Goal: Information Seeking & Learning: Learn about a topic

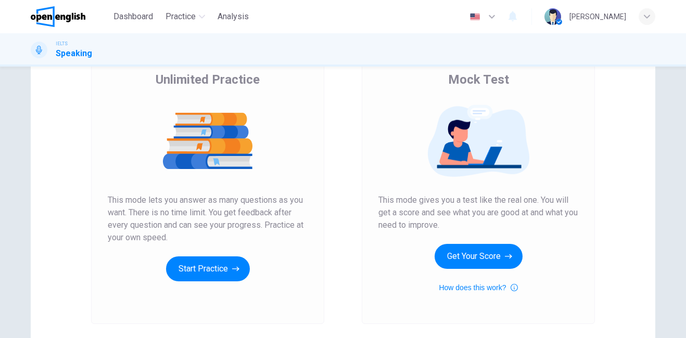
scroll to position [86, 0]
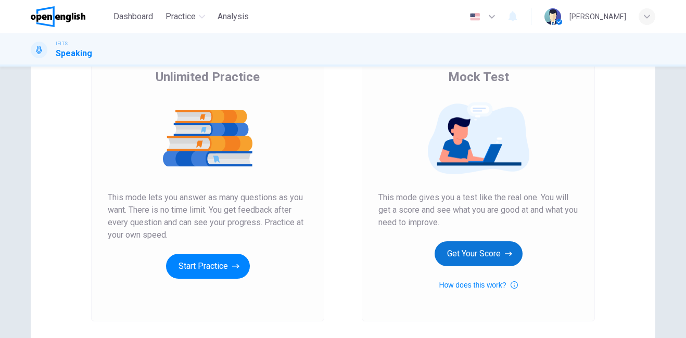
click at [474, 256] on button "Get Your Score" at bounding box center [478, 253] width 88 height 25
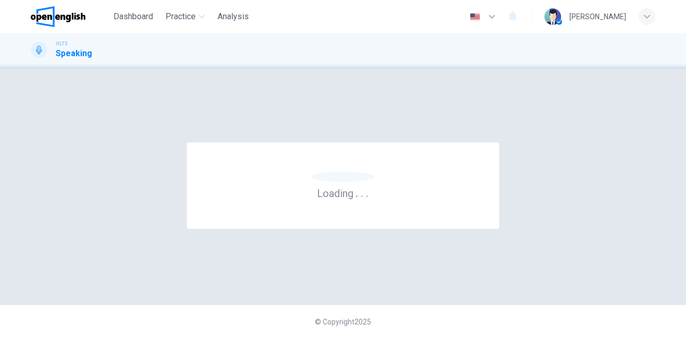
scroll to position [0, 0]
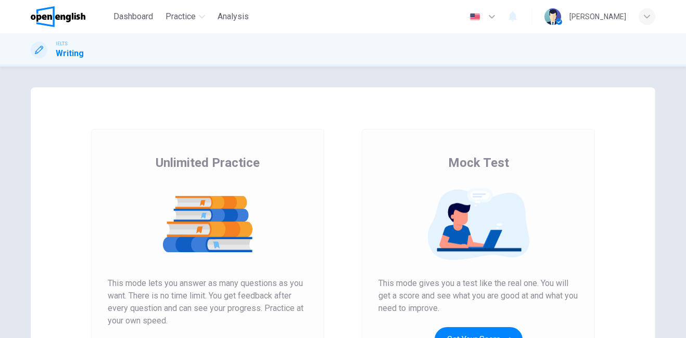
scroll to position [107, 0]
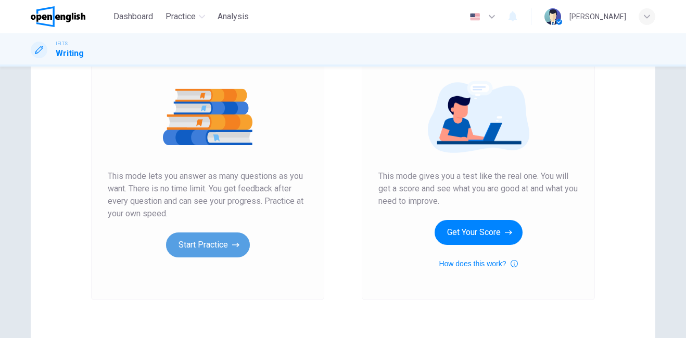
click at [229, 239] on button "Start Practice" at bounding box center [208, 245] width 84 height 25
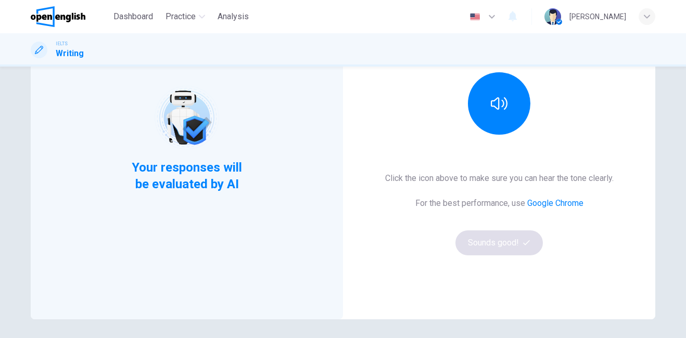
scroll to position [140, 0]
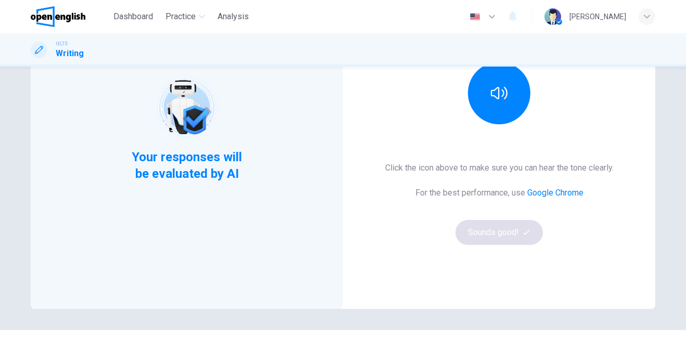
click at [505, 125] on div "This Section Requires audio Click the icon above to make sure you can hear the …" at bounding box center [499, 128] width 312 height 362
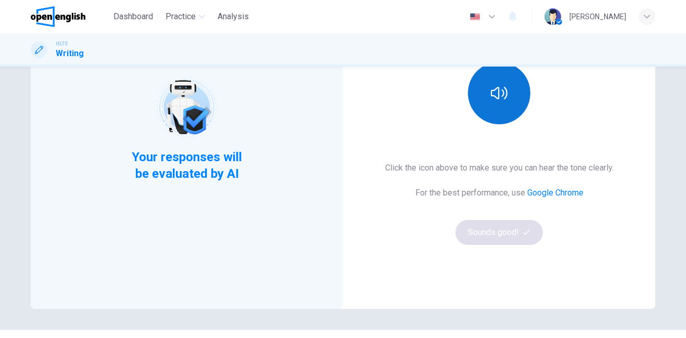
click at [497, 104] on button "button" at bounding box center [499, 93] width 62 height 62
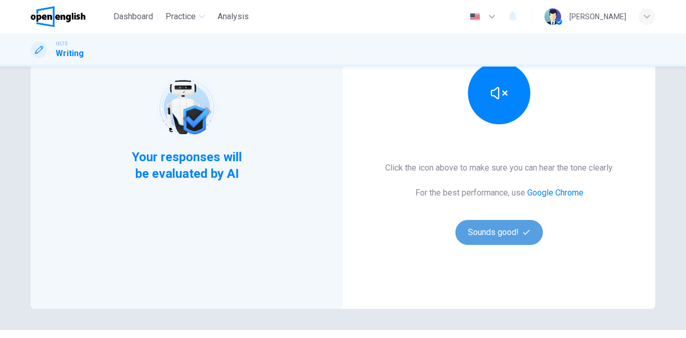
click at [478, 231] on button "Sounds good!" at bounding box center [498, 232] width 87 height 25
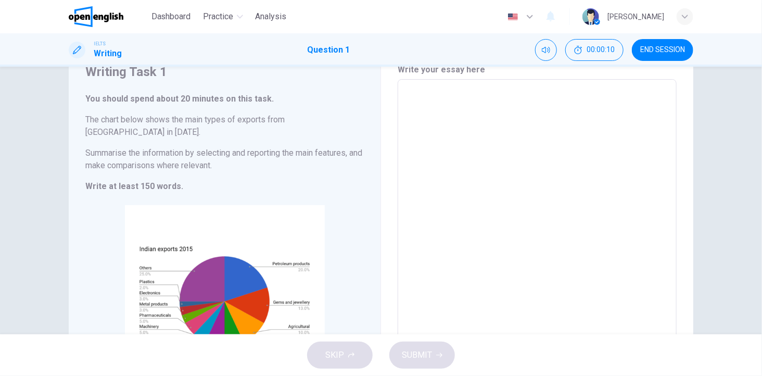
scroll to position [37, 0]
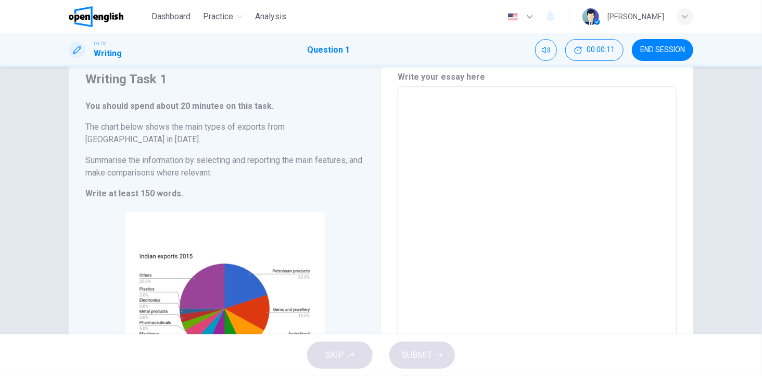
click at [685, 132] on div "Writing Task 1 You should spend about 20 minutes on this task. The chart below …" at bounding box center [381, 200] width 762 height 267
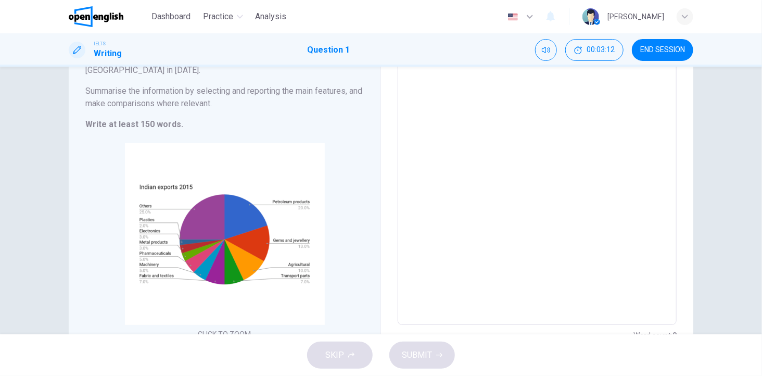
scroll to position [130, 0]
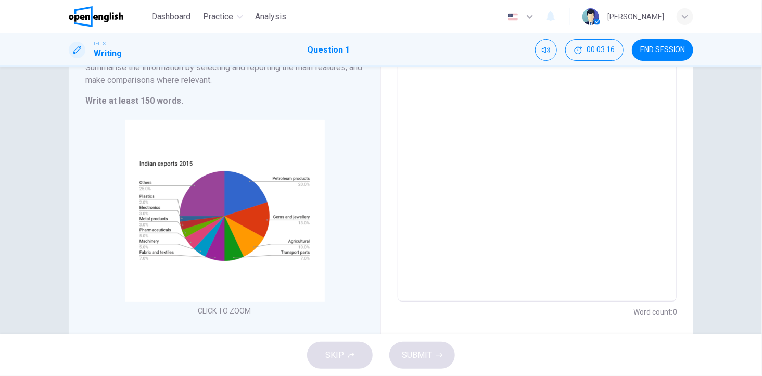
click at [514, 158] on textarea at bounding box center [537, 148] width 264 height 290
click at [489, 209] on textarea at bounding box center [537, 148] width 264 height 290
type textarea "*"
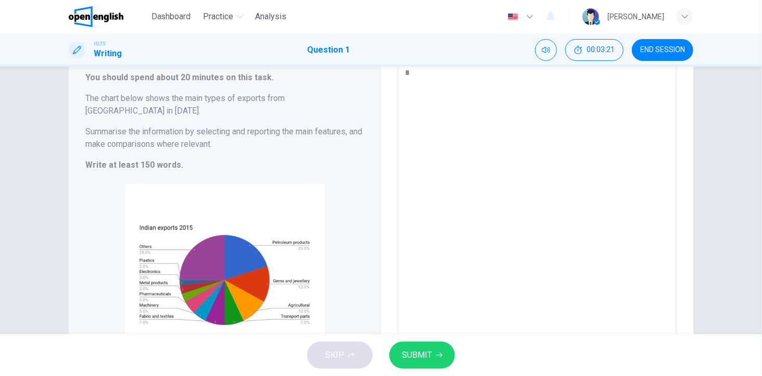
type textarea "*"
